Goal: Task Accomplishment & Management: Use online tool/utility

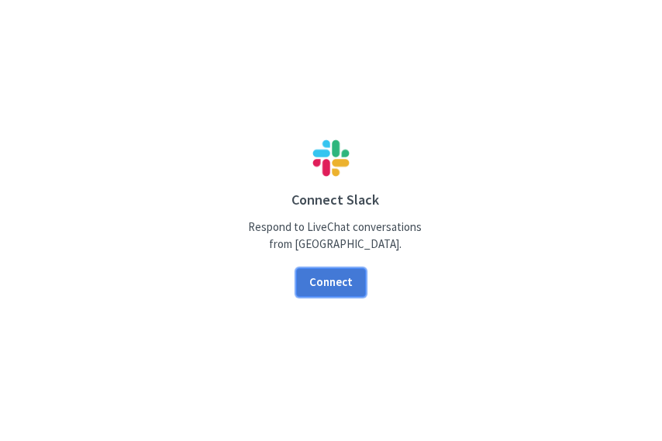
click at [337, 293] on button "Connect" at bounding box center [331, 282] width 70 height 29
click at [335, 283] on button "Connect" at bounding box center [331, 282] width 70 height 29
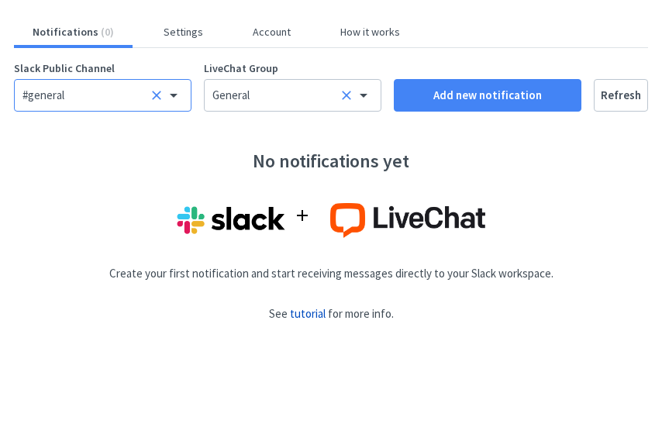
click at [126, 101] on div "#general" at bounding box center [85, 95] width 126 height 17
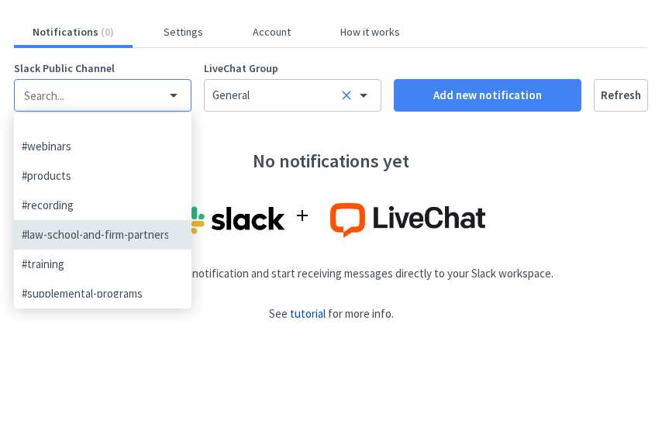
scroll to position [975, 0]
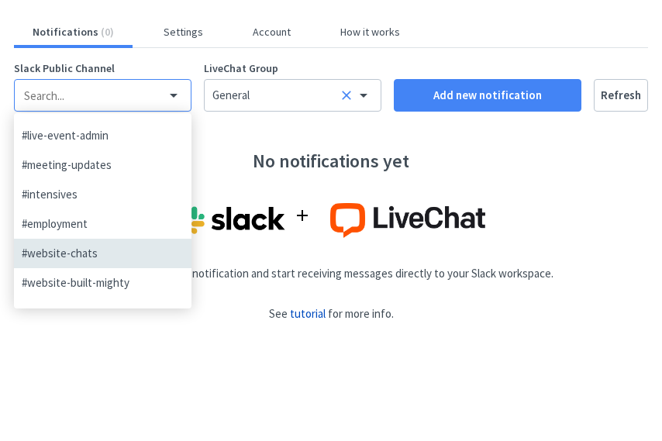
click at [115, 255] on div "#website-chats" at bounding box center [95, 253] width 147 height 17
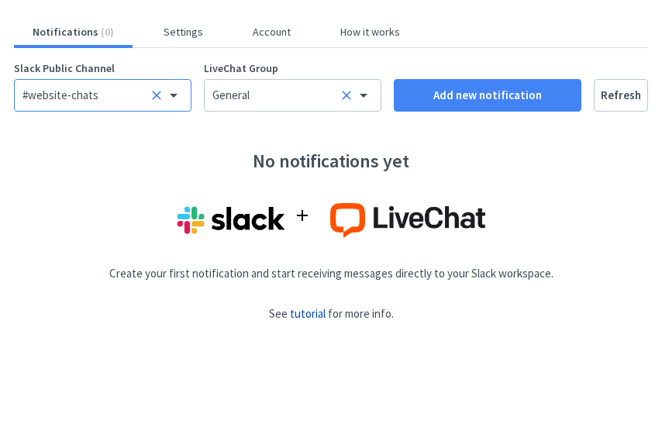
click at [172, 311] on div "No notifications yet Create your first notification and start receiving message…" at bounding box center [331, 242] width 634 height 215
